Goal: Task Accomplishment & Management: Manage account settings

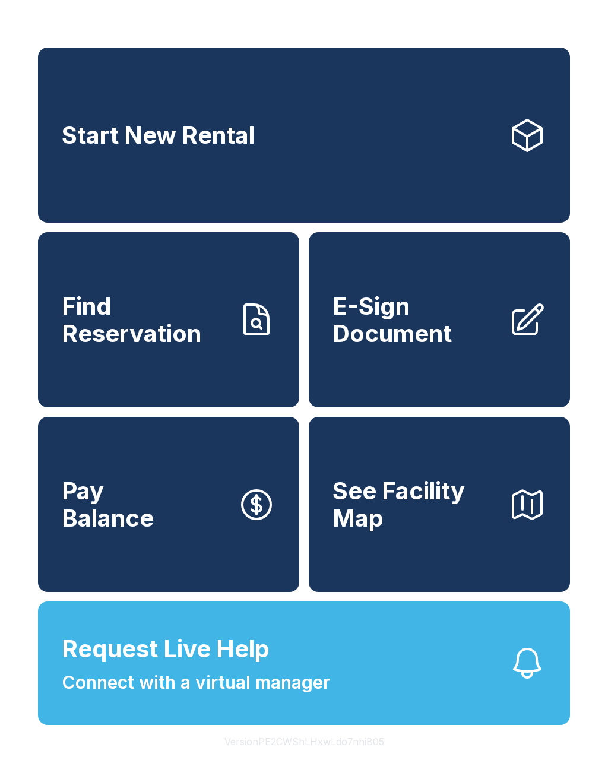
click at [198, 335] on span "Find Reservation" at bounding box center [145, 320] width 166 height 54
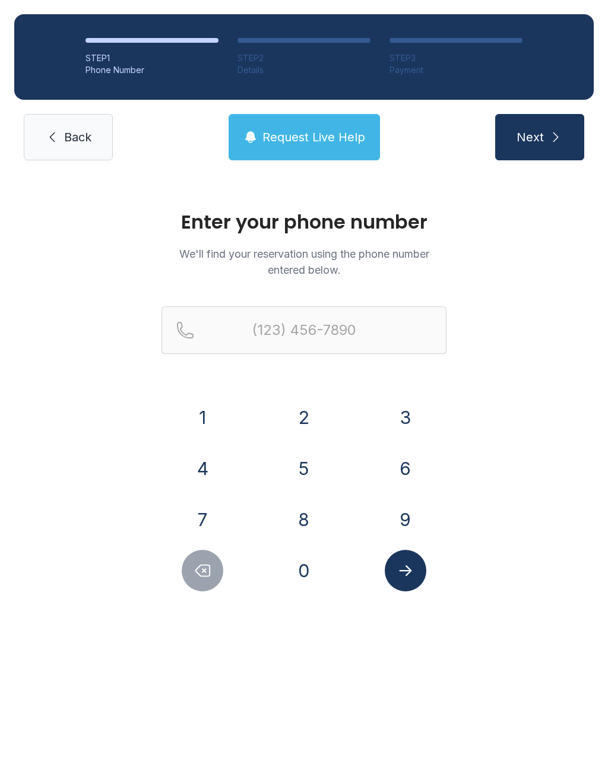
click at [416, 414] on button "3" at bounding box center [406, 417] width 42 height 42
click at [202, 437] on button "1" at bounding box center [203, 417] width 42 height 42
click at [206, 499] on button "7" at bounding box center [203, 520] width 42 height 42
click at [305, 461] on button "5" at bounding box center [304, 468] width 42 height 42
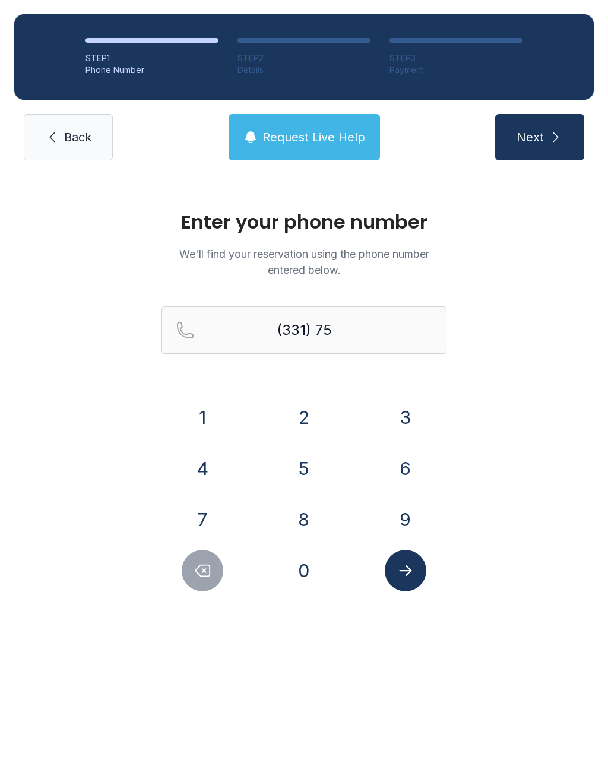
click at [310, 558] on button "0" at bounding box center [304, 571] width 42 height 42
click at [312, 406] on button "2" at bounding box center [304, 417] width 42 height 42
click at [393, 473] on button "6" at bounding box center [406, 468] width 42 height 42
click at [208, 520] on button "7" at bounding box center [203, 520] width 42 height 42
click at [404, 423] on button "3" at bounding box center [406, 417] width 42 height 42
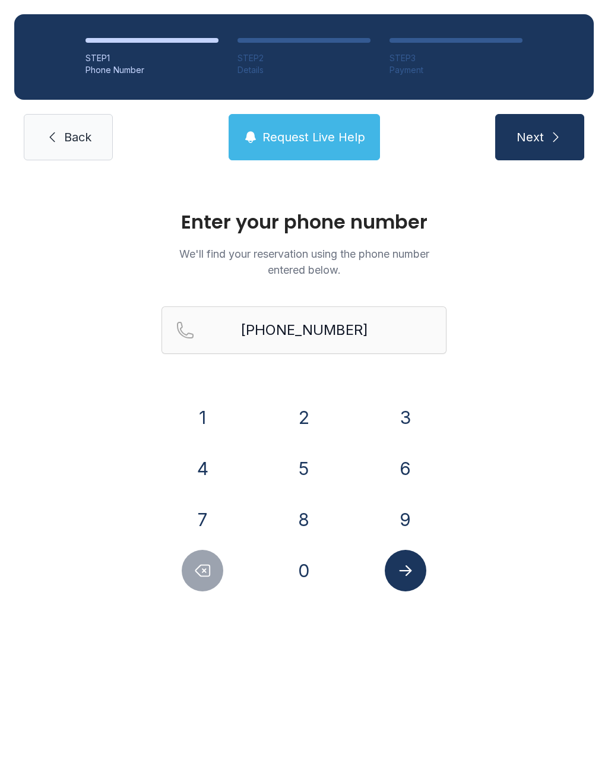
click at [411, 570] on icon "Submit lookup form" at bounding box center [405, 570] width 12 height 11
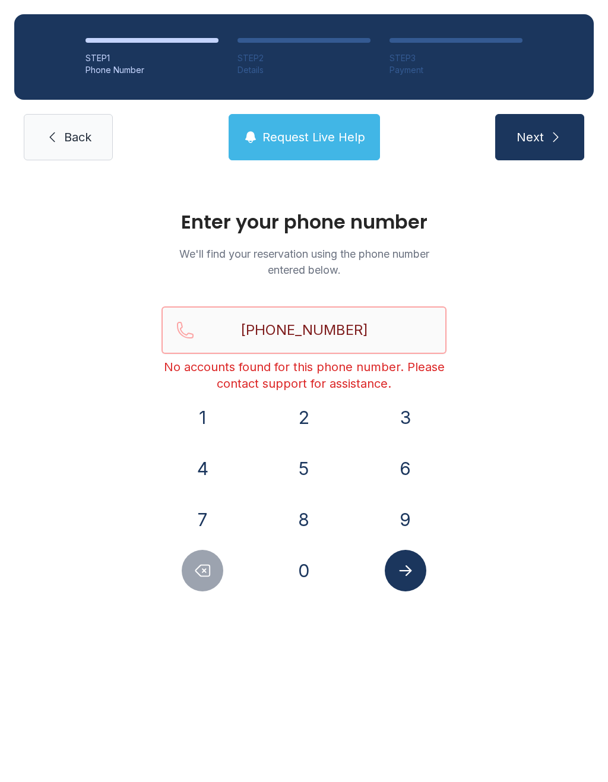
click at [281, 329] on input "[PHONE_NUMBER]" at bounding box center [303, 329] width 285 height 47
type input "[PHONE_NUMBER]"
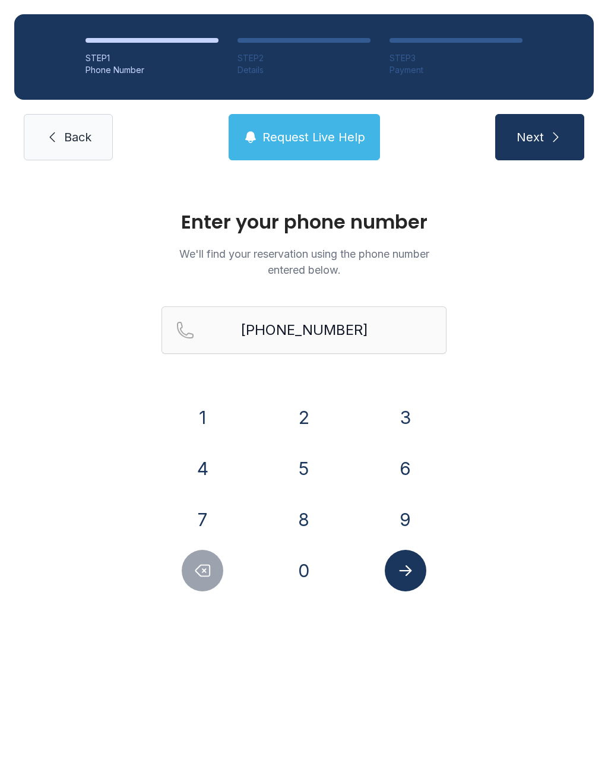
click at [556, 144] on icon "submit" at bounding box center [555, 137] width 14 height 14
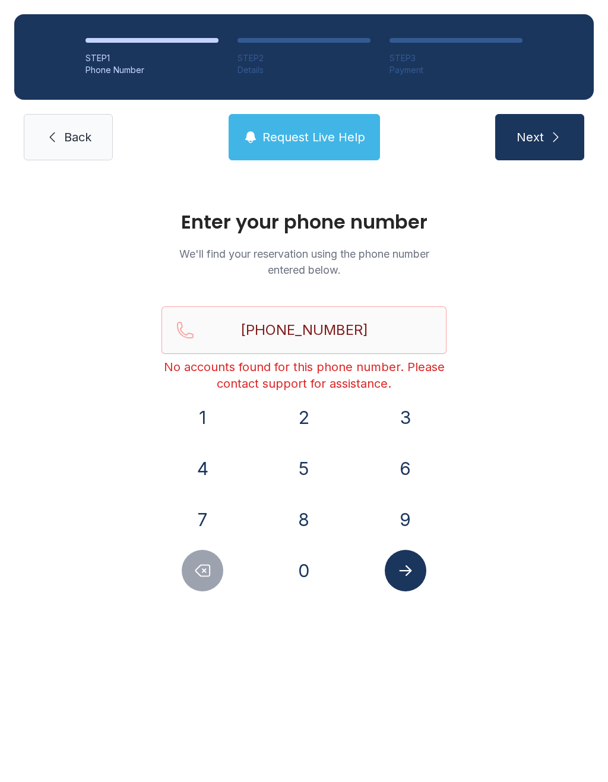
click at [81, 134] on span "Back" at bounding box center [77, 137] width 27 height 17
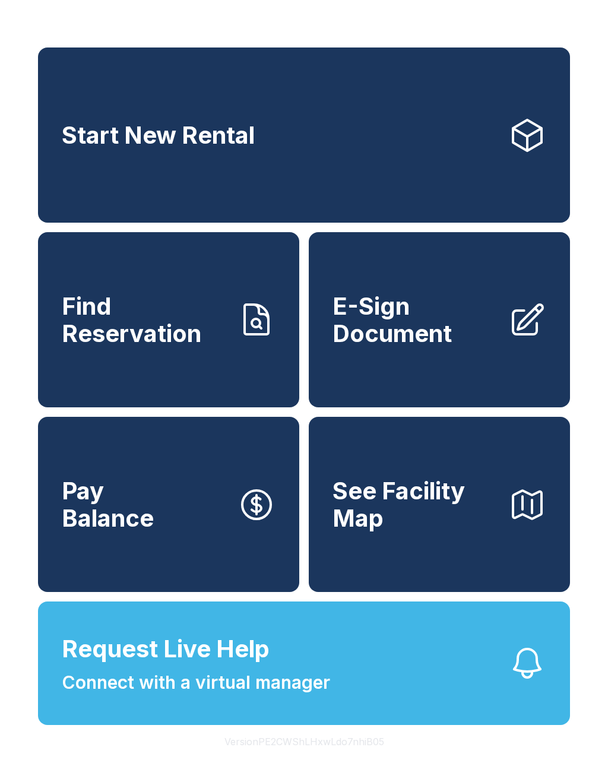
click at [114, 521] on span "Pay Balance" at bounding box center [108, 504] width 92 height 54
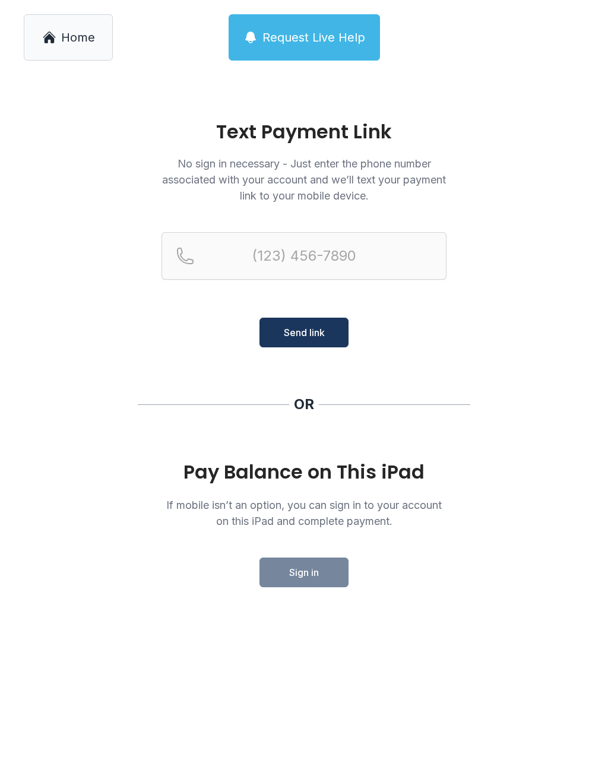
click at [61, 36] on span "Home" at bounding box center [78, 37] width 34 height 17
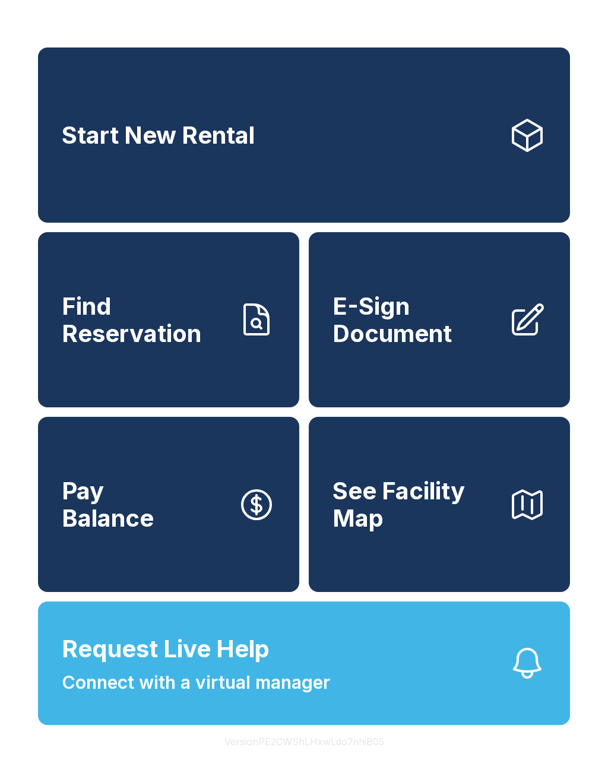
click at [373, 531] on span "See Facility Map" at bounding box center [415, 504] width 166 height 54
